Goal: Information Seeking & Learning: Learn about a topic

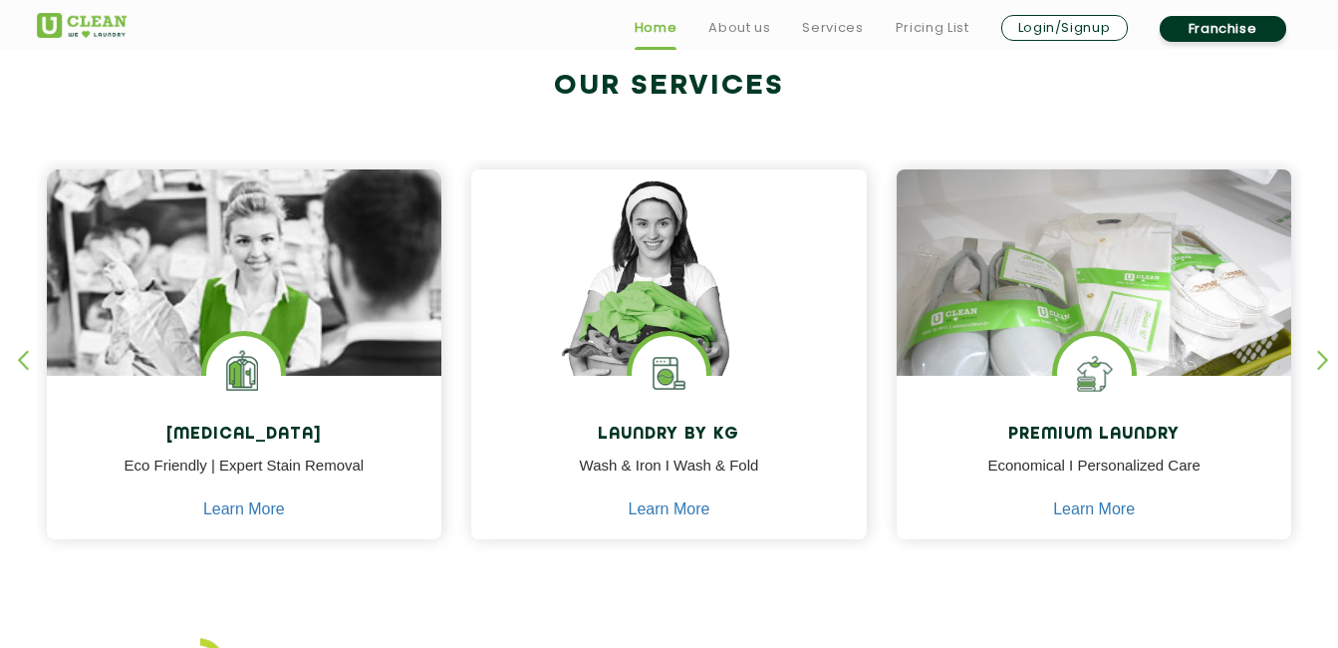
scroll to position [798, 0]
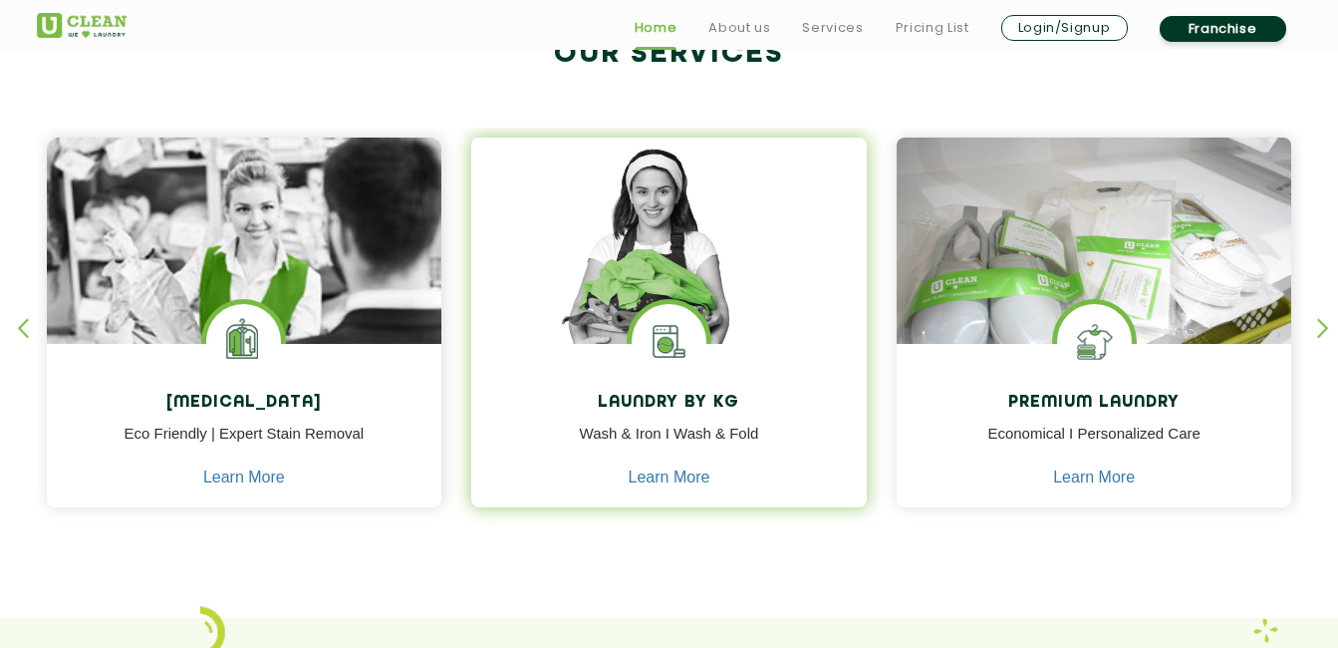
click at [682, 466] on p "Wash & Iron I Wash & Fold" at bounding box center [669, 444] width 366 height 45
click at [670, 481] on link "Learn More" at bounding box center [670, 477] width 82 height 18
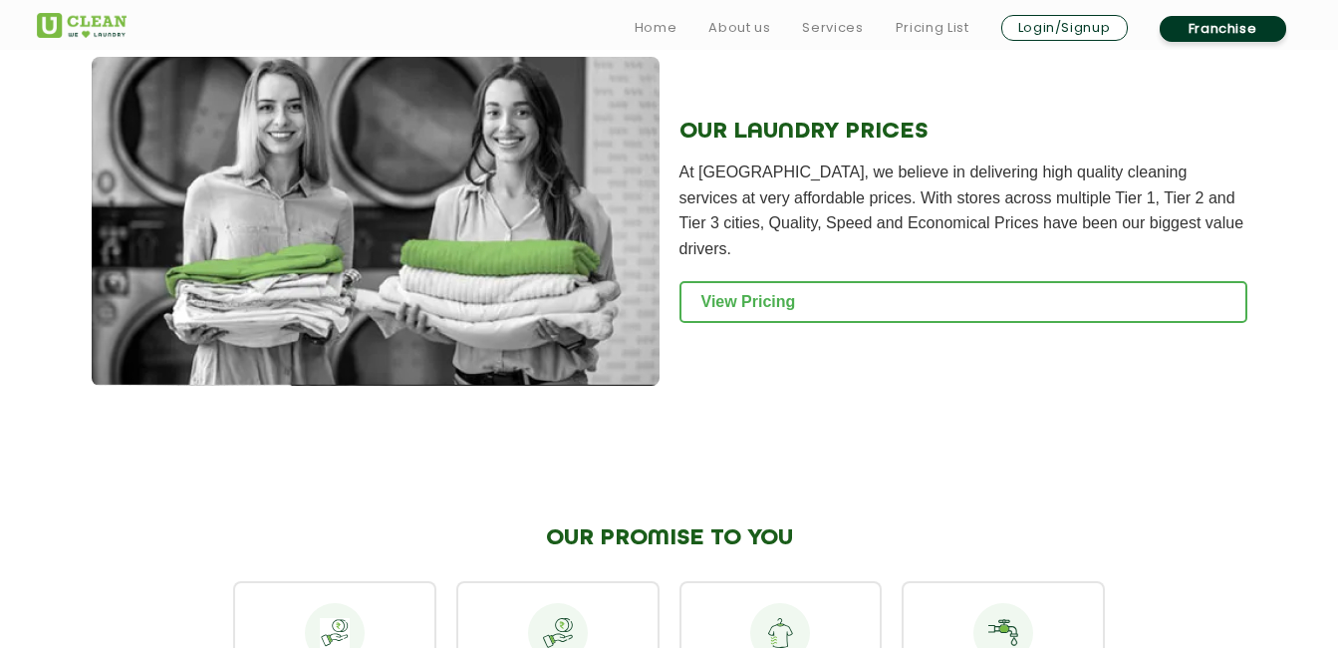
scroll to position [2714, 0]
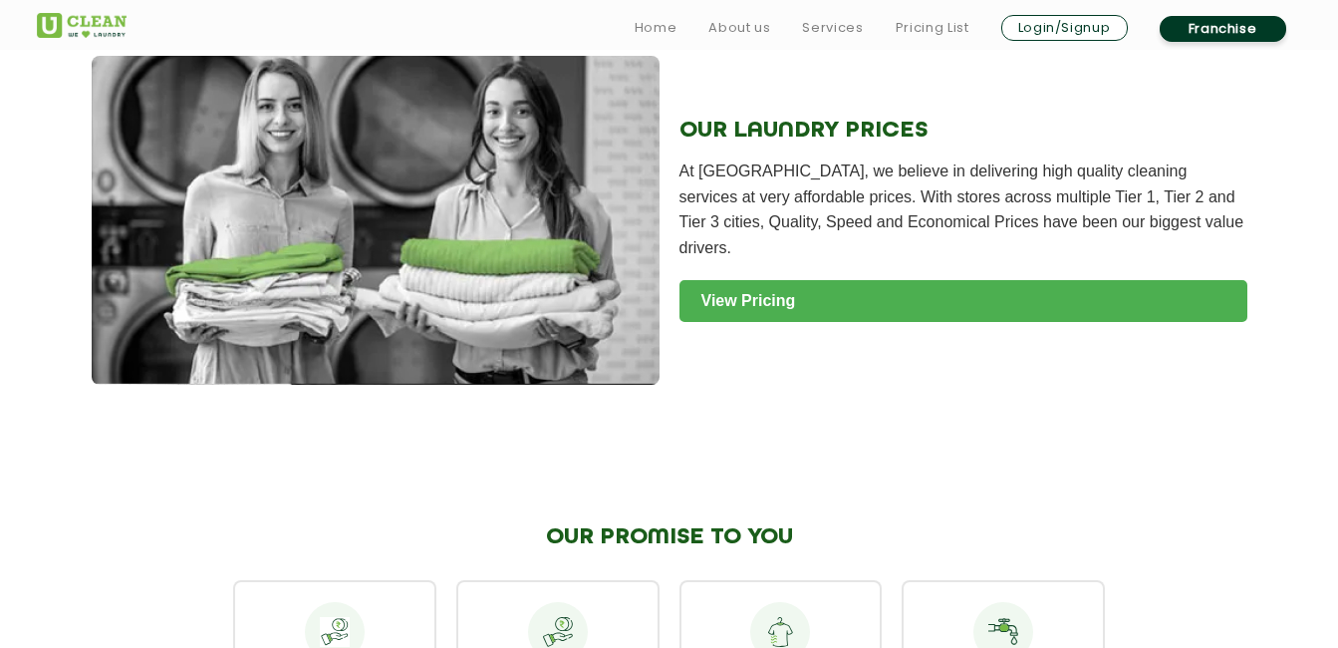
click at [778, 280] on link "View Pricing" at bounding box center [963, 301] width 568 height 42
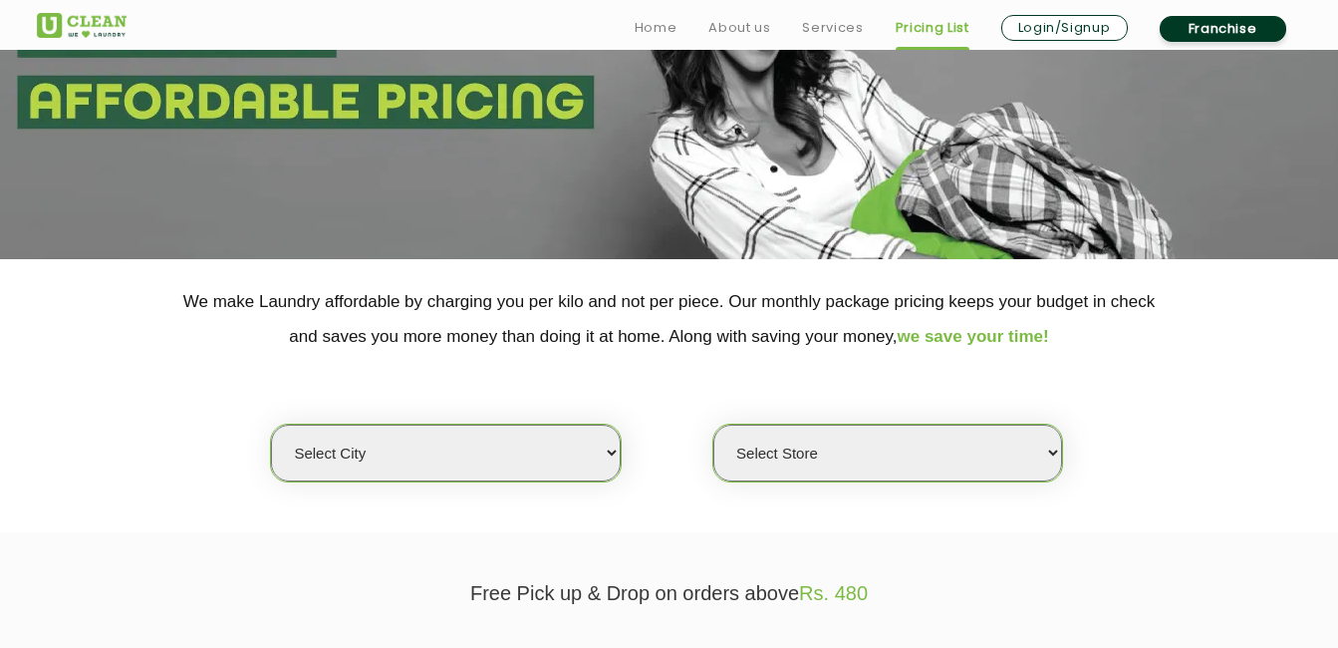
scroll to position [352, 0]
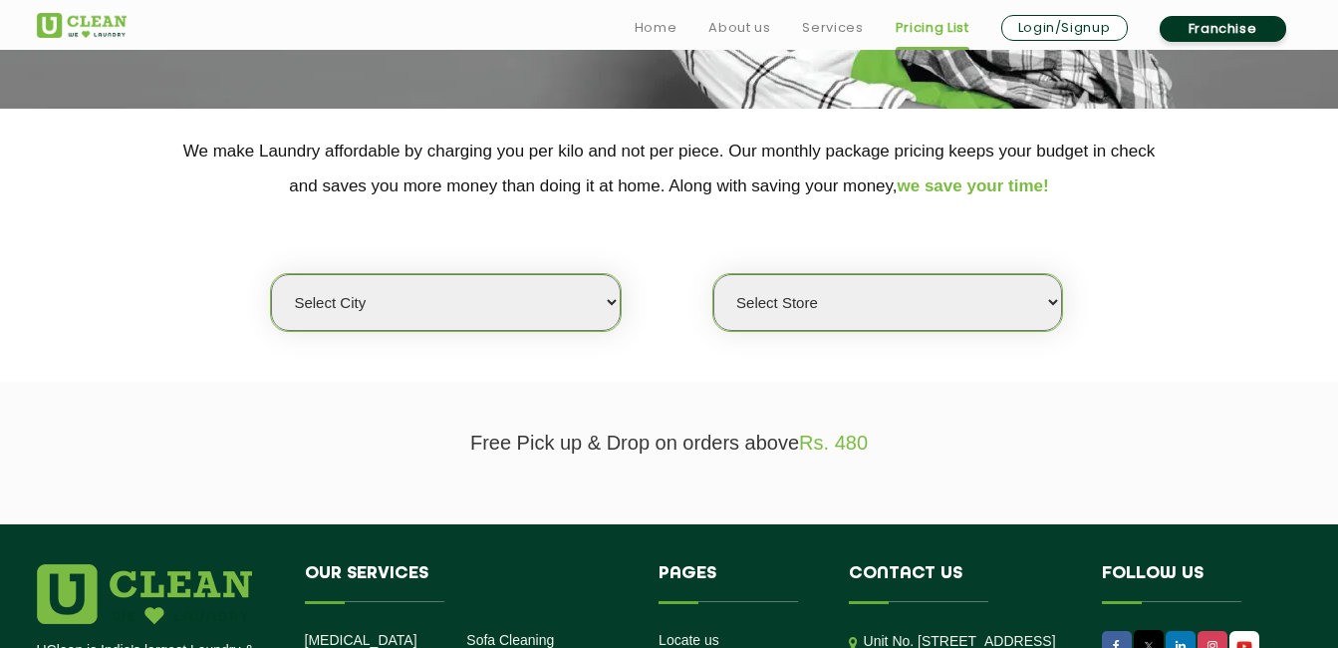
click at [587, 294] on select "Select city" at bounding box center [445, 302] width 349 height 57
select select "133"
click at [271, 274] on select "Select city Aalo Agartala Agra Ahmedabad Akola Aligarh Alwar - UClean Select Am…" at bounding box center [445, 302] width 349 height 57
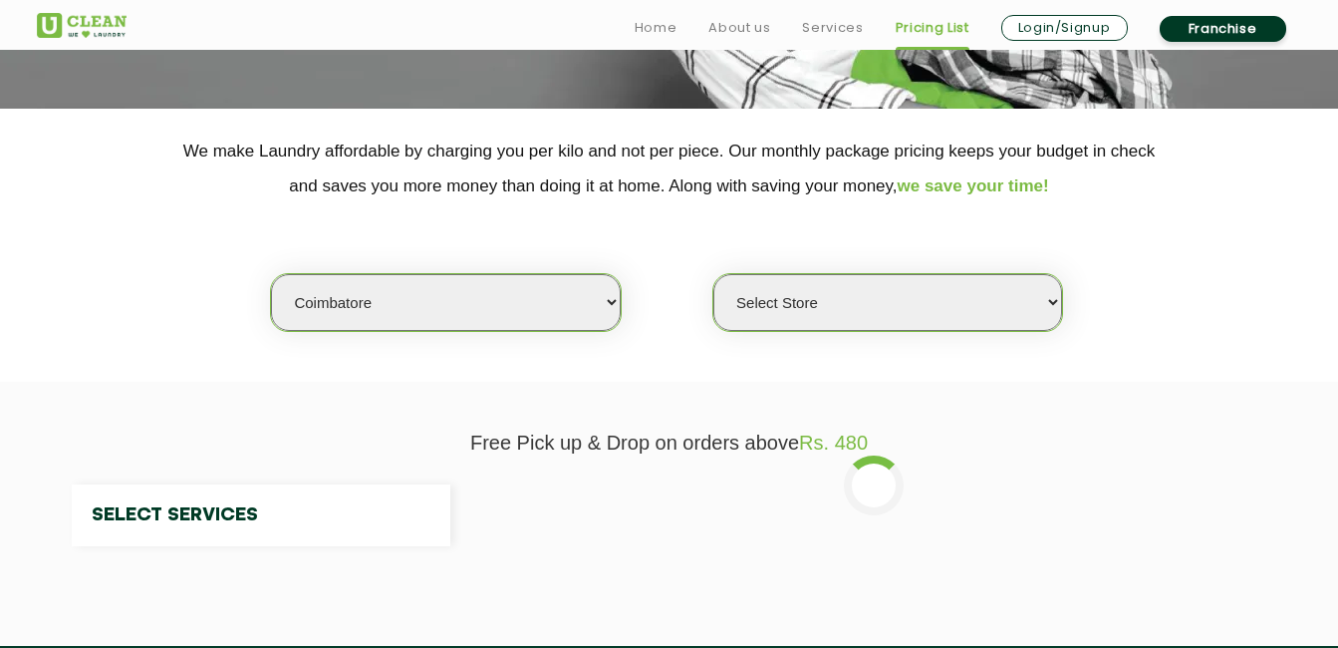
click at [829, 301] on select "Select Store" at bounding box center [887, 302] width 349 height 57
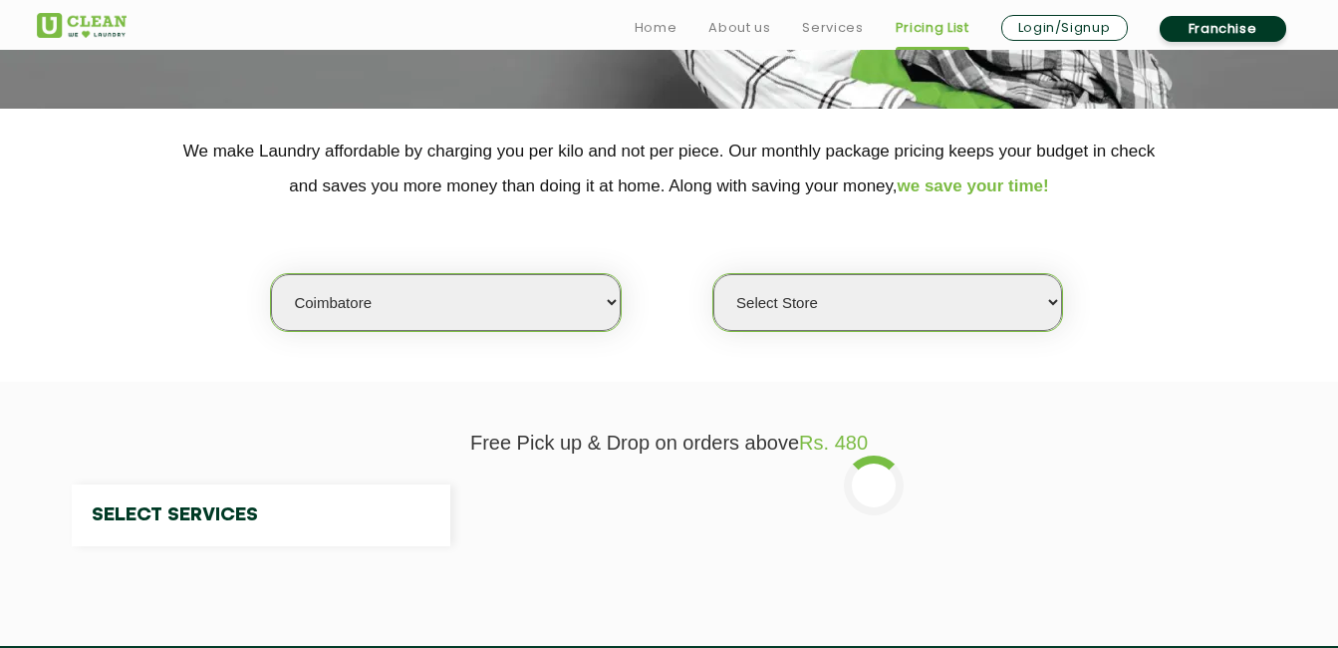
click at [829, 301] on select "Select Store" at bounding box center [887, 302] width 349 height 57
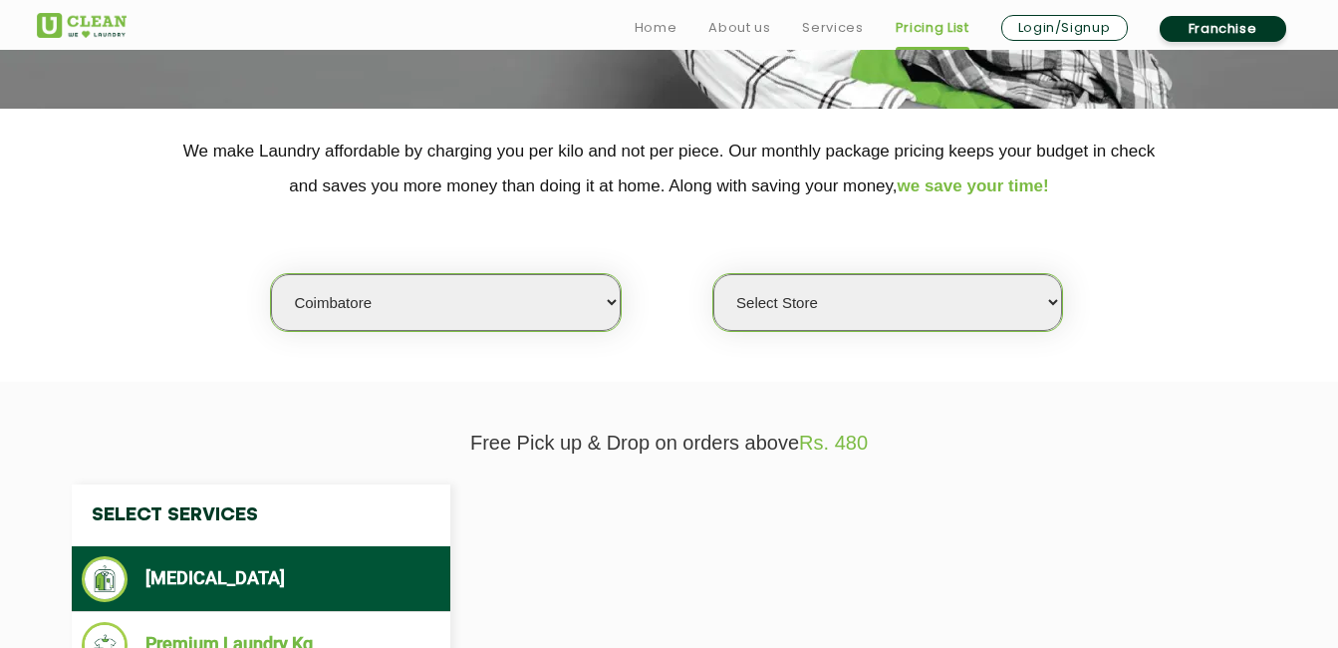
click at [829, 301] on select "Select Store" at bounding box center [887, 302] width 349 height 57
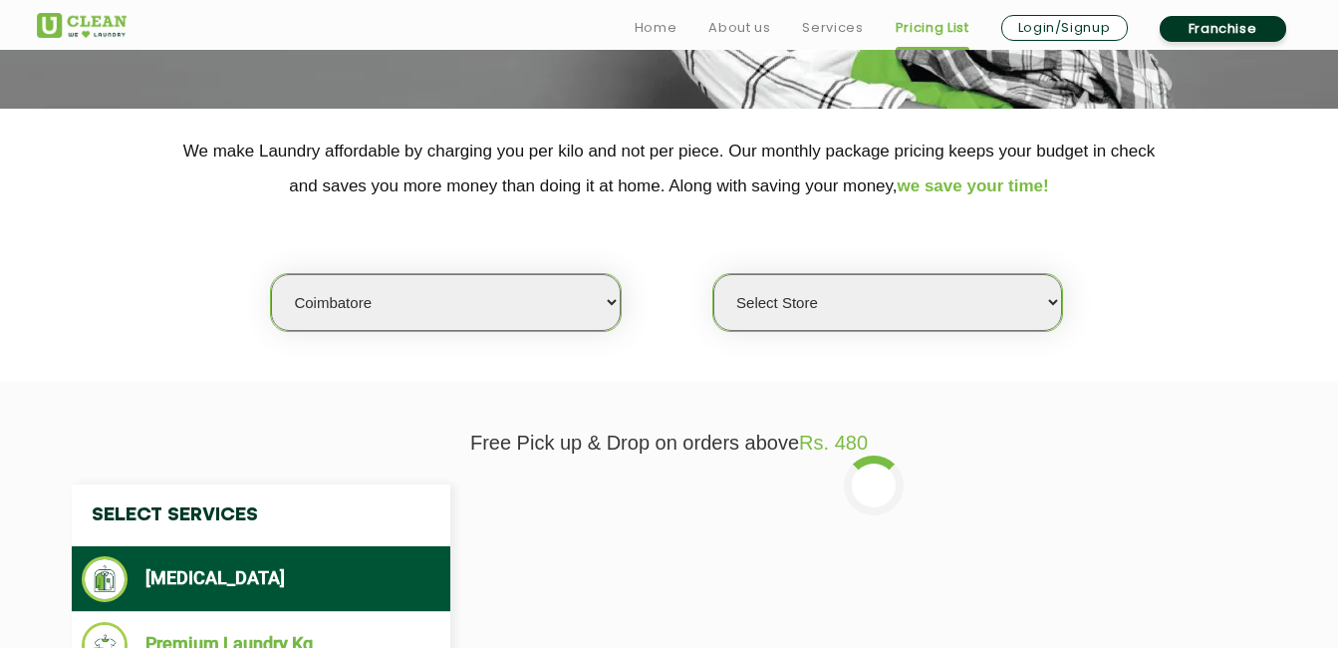
click at [829, 301] on select "Select Store UClean Marudhamalai Main Road UClean Coimbatore" at bounding box center [887, 302] width 349 height 57
select select "572"
click at [713, 274] on select "Select Store UClean Marudhamalai Main Road UClean Coimbatore" at bounding box center [887, 302] width 349 height 57
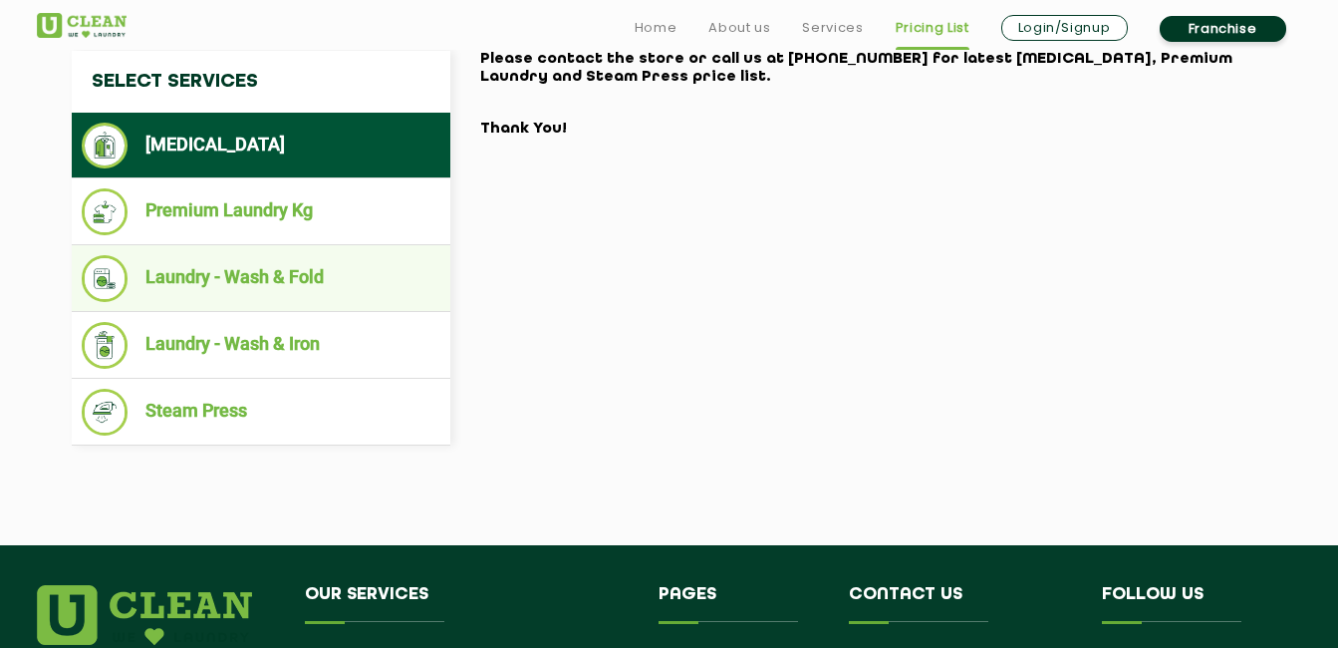
scroll to position [842, 0]
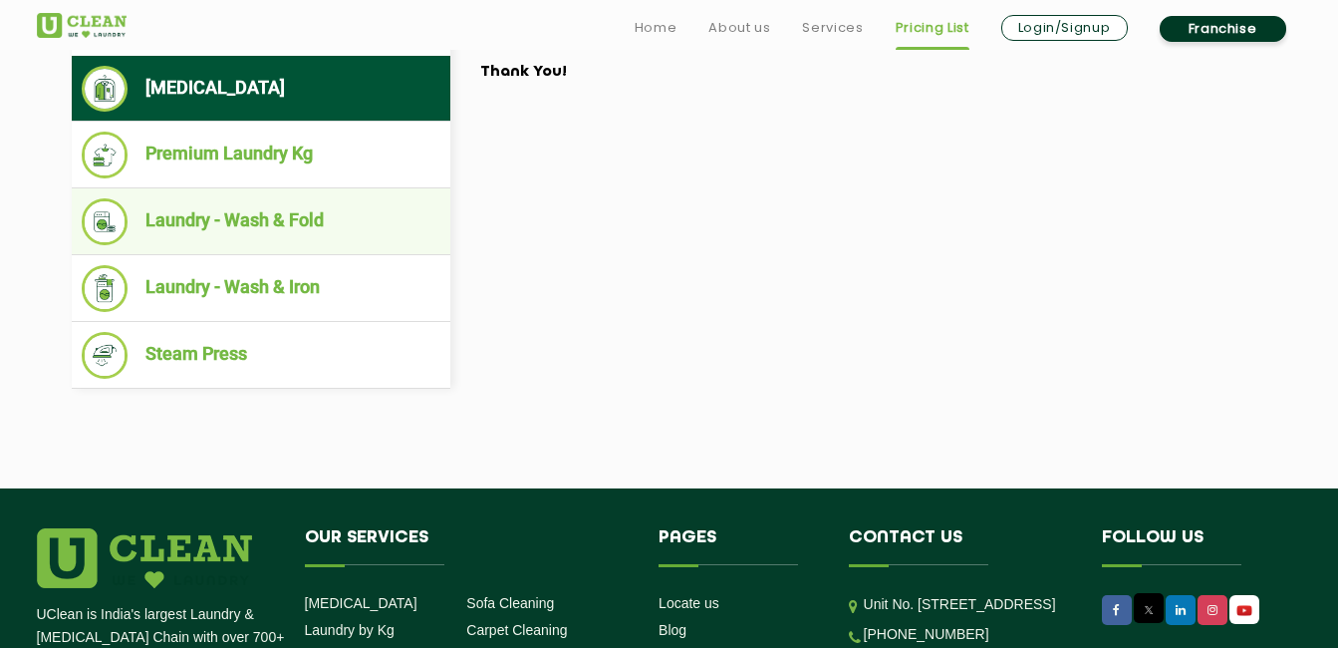
click at [295, 226] on li "Laundry - Wash & Fold" at bounding box center [261, 221] width 359 height 47
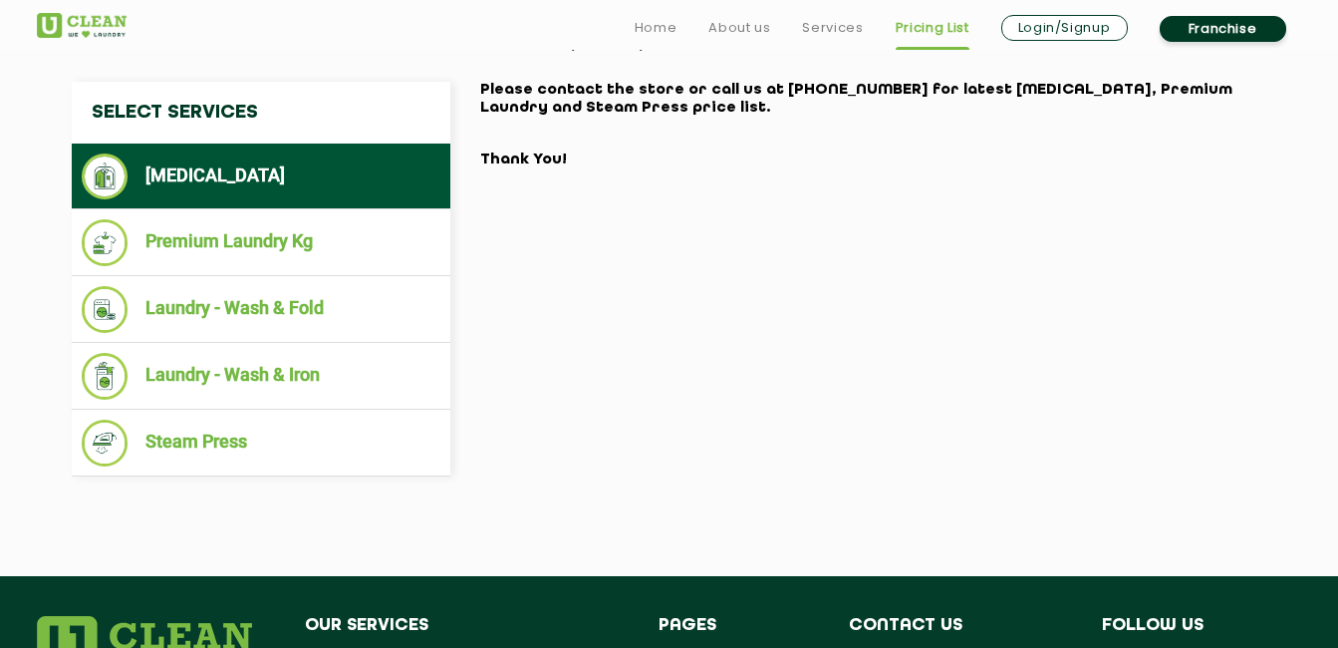
scroll to position [819, 0]
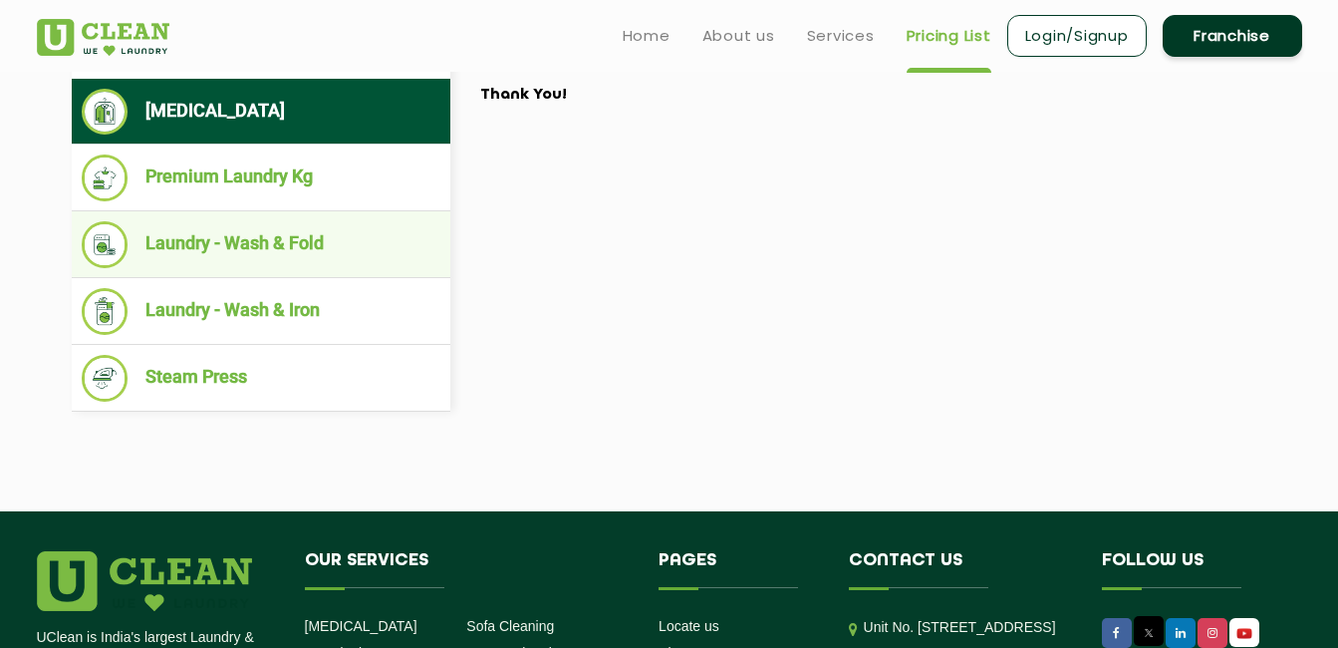
click at [320, 251] on li "Laundry - Wash & Fold" at bounding box center [261, 244] width 359 height 47
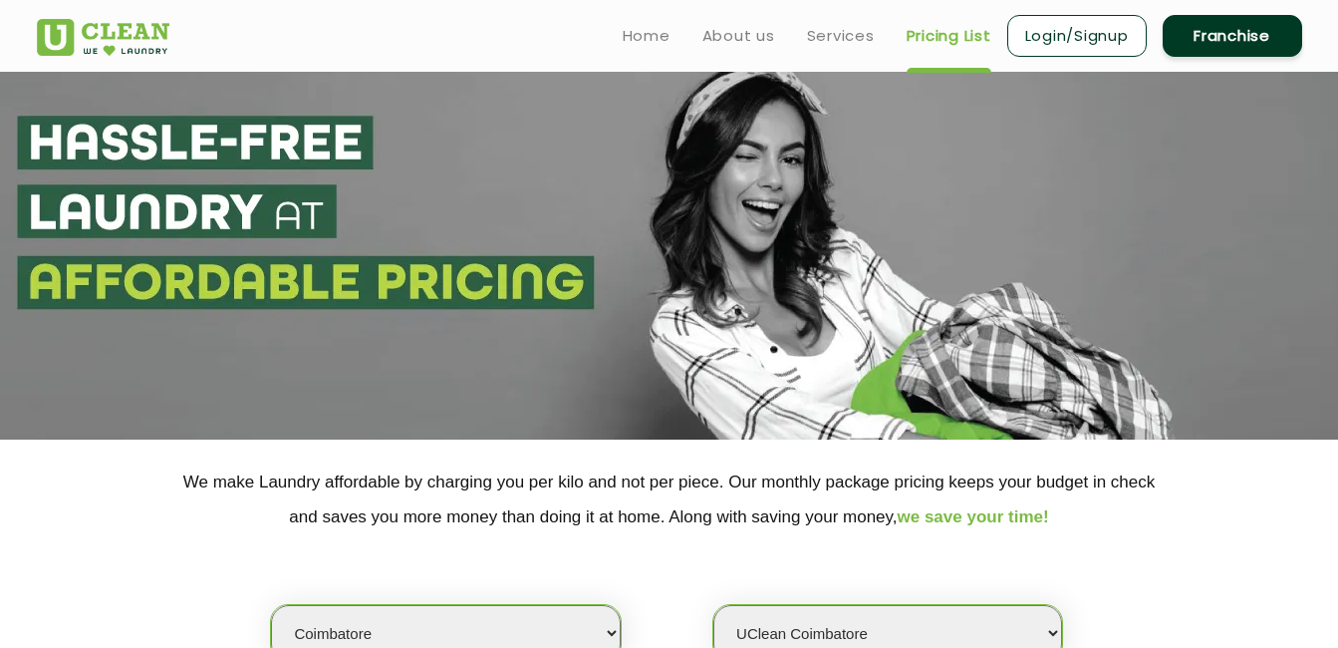
scroll to position [0, 0]
